Goal: Check status: Check status

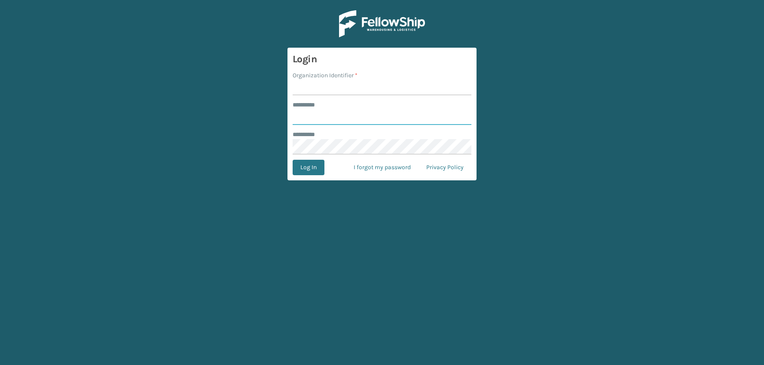
type input "**********"
type input "JumpSport"
click at [293, 160] on button "Log In" at bounding box center [309, 167] width 32 height 15
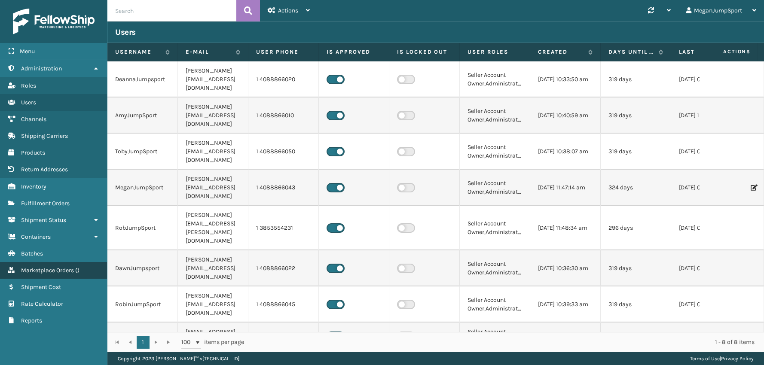
click at [44, 267] on span "Marketplace Orders" at bounding box center [47, 270] width 53 height 7
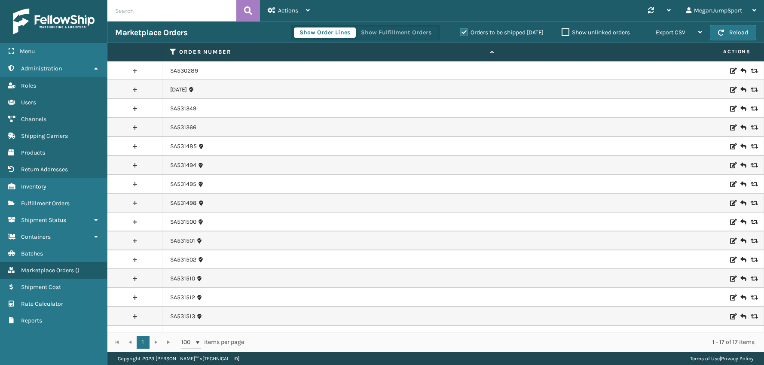
click at [460, 33] on label "Orders to be shipped [DATE]" at bounding box center [501, 32] width 83 height 7
click at [460, 33] on input "Orders to be shipped [DATE]" at bounding box center [460, 31] width 0 height 6
click at [461, 31] on label "Orders to be shipped [DATE]" at bounding box center [501, 32] width 83 height 7
click at [461, 31] on input "Orders to be shipped [DATE]" at bounding box center [460, 31] width 0 height 6
click at [184, 264] on link "SA531502" at bounding box center [183, 260] width 26 height 9
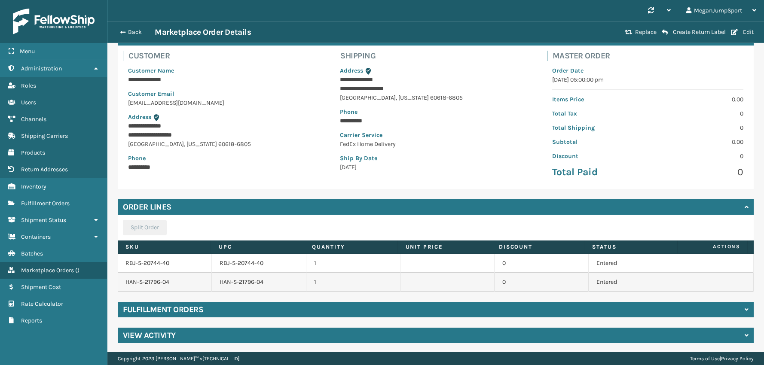
scroll to position [54, 0]
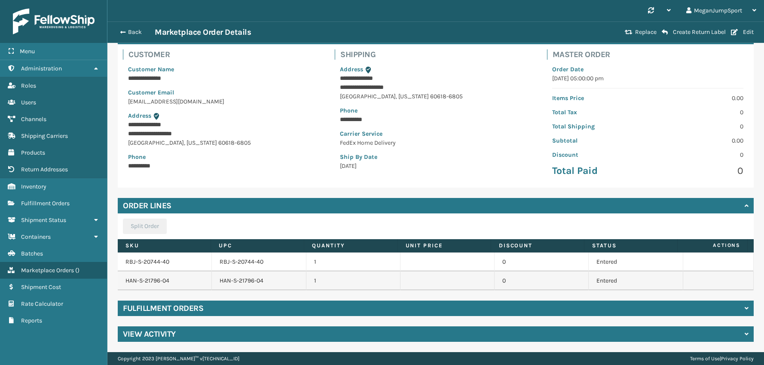
click at [176, 306] on h4 "Fulfillment Orders" at bounding box center [163, 308] width 80 height 10
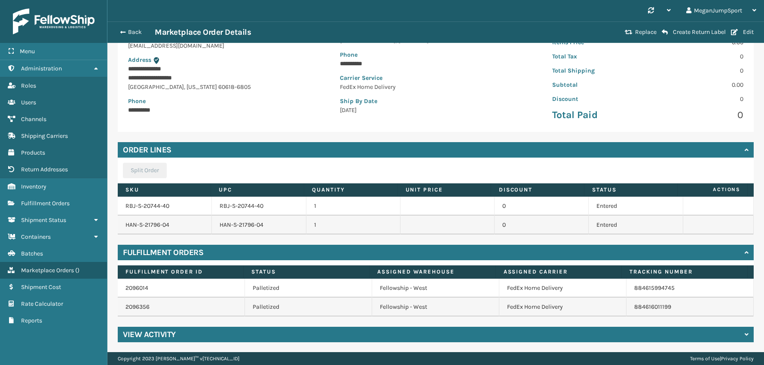
scroll to position [110, 0]
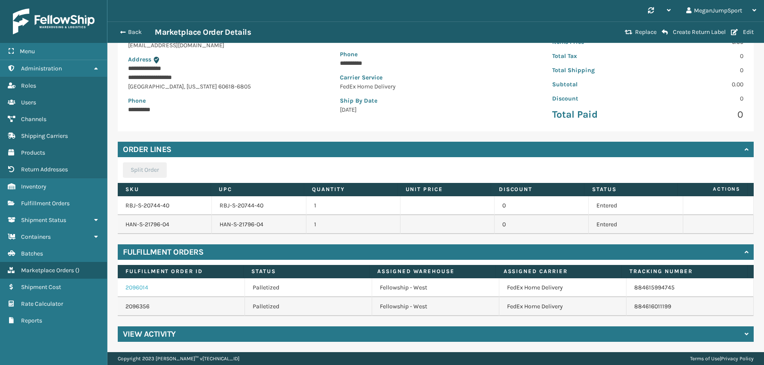
click at [128, 287] on link "2096014" at bounding box center [136, 287] width 23 height 7
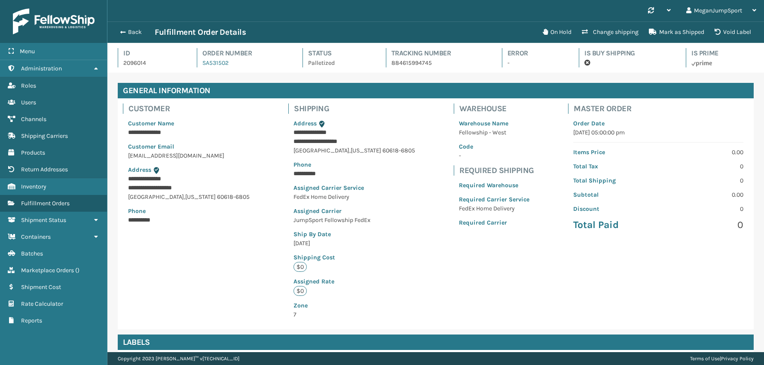
scroll to position [21, 657]
click at [135, 28] on button "Back" at bounding box center [135, 32] width 40 height 8
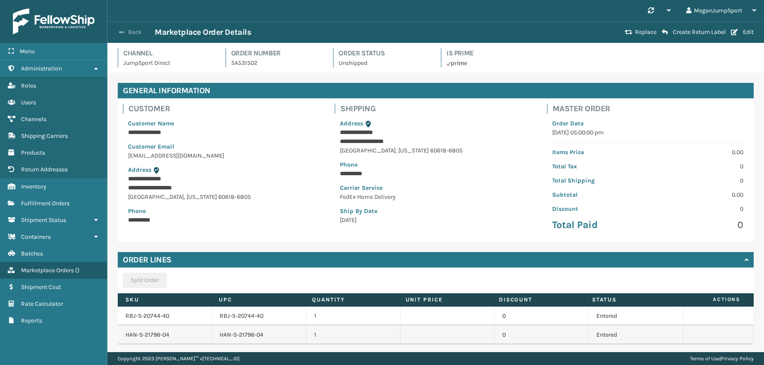
click at [132, 29] on button "Back" at bounding box center [135, 32] width 40 height 8
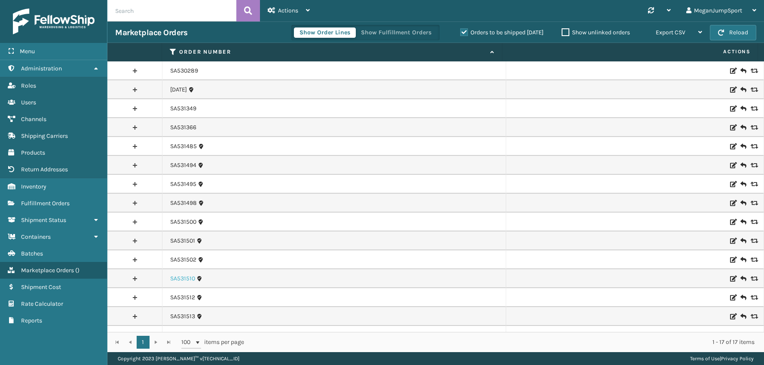
click at [183, 282] on link "SA531510" at bounding box center [182, 279] width 25 height 9
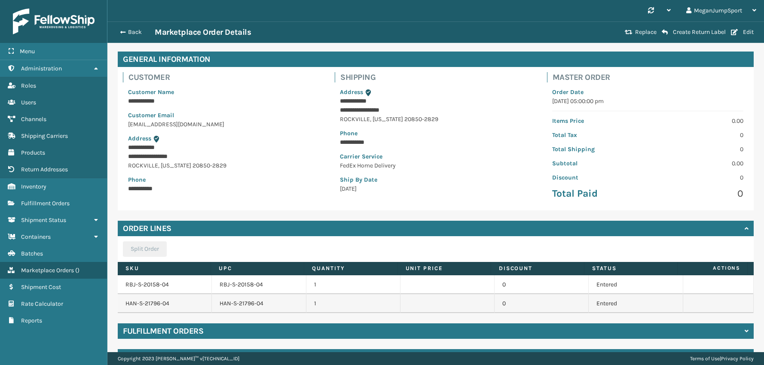
scroll to position [54, 0]
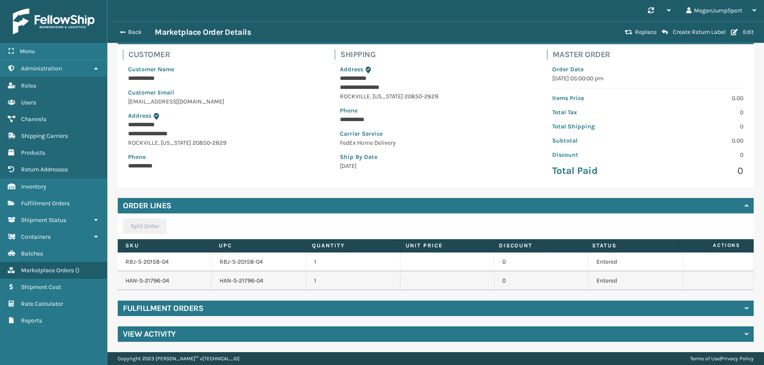
click at [165, 314] on div "Fulfillment Orders" at bounding box center [436, 308] width 636 height 15
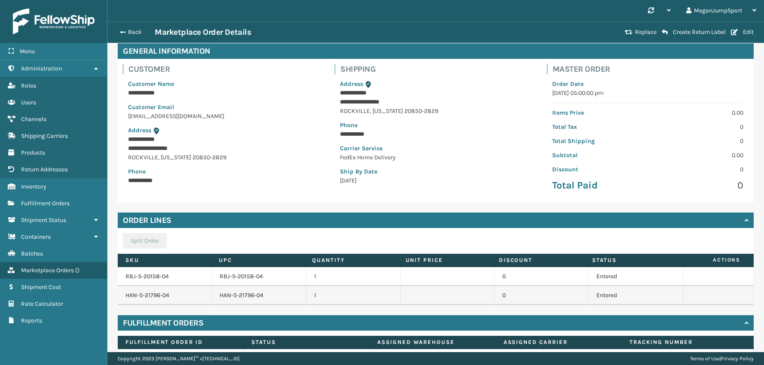
scroll to position [0, 0]
